Goal: Find contact information: Find contact information

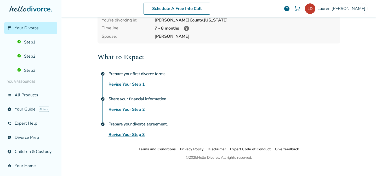
scroll to position [51, 0]
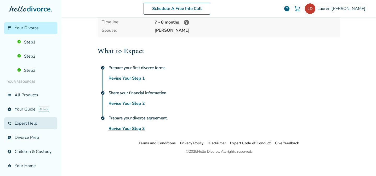
click at [30, 124] on link "phone_in_talk Expert Help" at bounding box center [30, 123] width 53 height 12
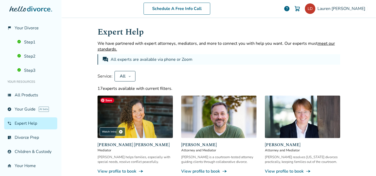
click at [126, 74] on button "All" at bounding box center [124, 76] width 21 height 10
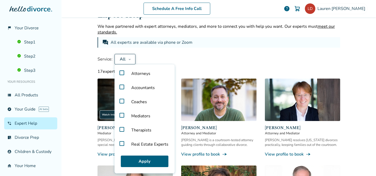
scroll to position [19, 0]
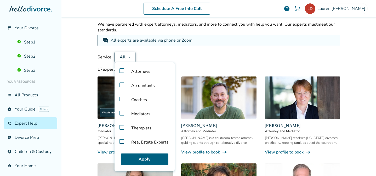
click at [149, 140] on span "Real Estate Experts" at bounding box center [149, 142] width 45 height 14
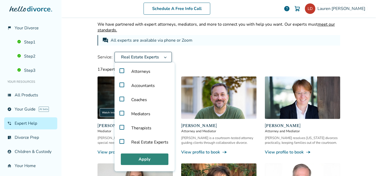
click at [149, 156] on button "Apply" at bounding box center [145, 158] width 48 height 11
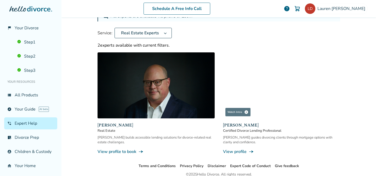
scroll to position [45, 0]
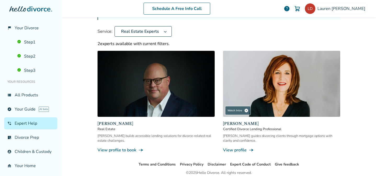
click at [243, 149] on link "View profile line_end_arrow_notch" at bounding box center [281, 150] width 117 height 6
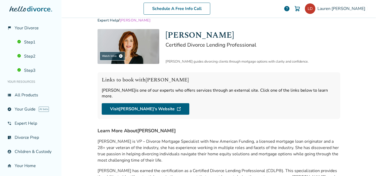
scroll to position [8, 0]
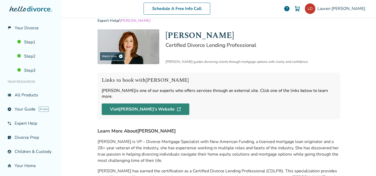
click at [147, 103] on link "Visit [PERSON_NAME] 's Website" at bounding box center [146, 108] width 88 height 11
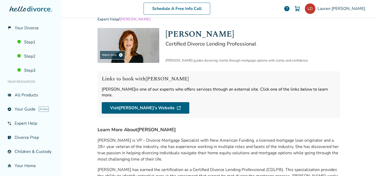
click at [193, 32] on h1 "[PERSON_NAME]" at bounding box center [252, 34] width 175 height 12
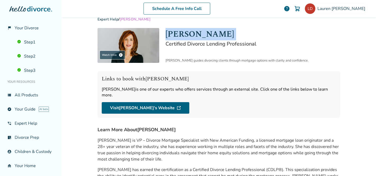
click at [193, 32] on h1 "[PERSON_NAME]" at bounding box center [252, 34] width 175 height 12
copy h1 "[PERSON_NAME]"
